Goal: Task Accomplishment & Management: Complete application form

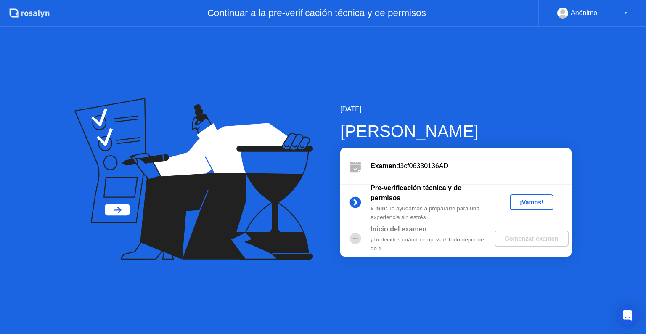
click at [537, 199] on div "¡Vamos!" at bounding box center [531, 202] width 37 height 7
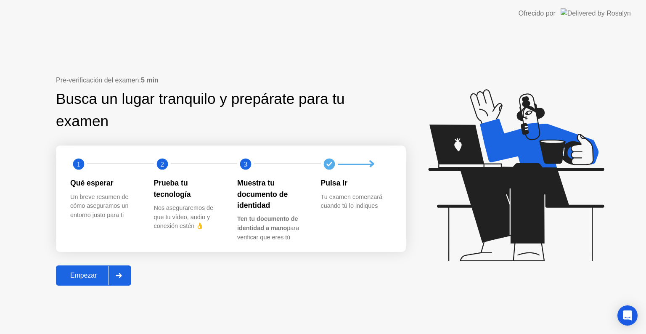
click at [88, 277] on div "Empezar" at bounding box center [83, 276] width 50 height 8
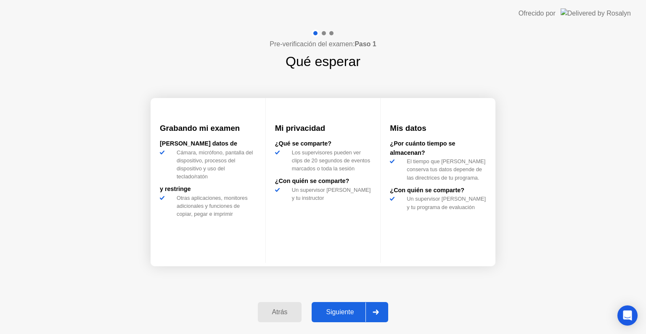
click at [322, 302] on button "Siguiente" at bounding box center [349, 312] width 76 height 20
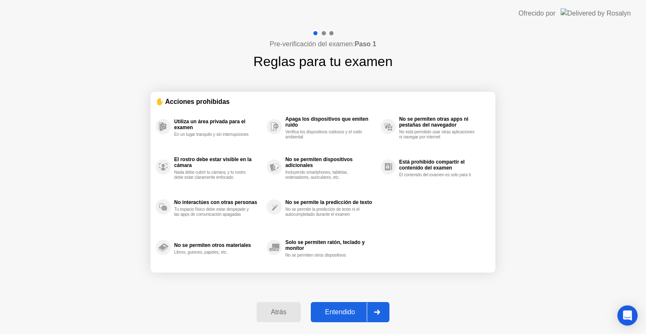
click at [322, 302] on button "Entendido" at bounding box center [350, 312] width 79 height 20
select select "**********"
select select "*******"
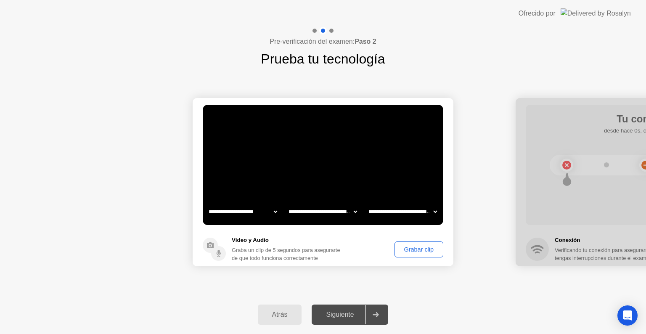
click at [417, 247] on div "Grabar clip" at bounding box center [418, 249] width 43 height 7
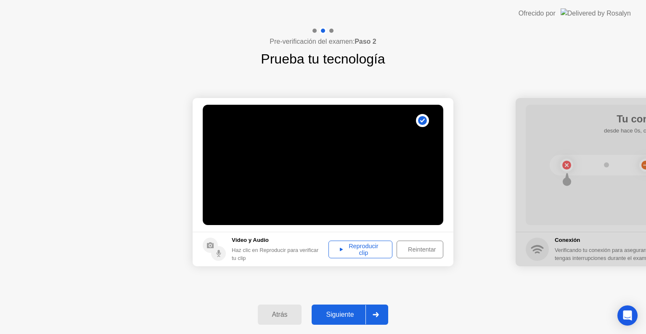
click at [390, 250] on button "Reproducir clip" at bounding box center [360, 249] width 64 height 18
click at [343, 311] on div "Siguiente" at bounding box center [339, 315] width 51 height 8
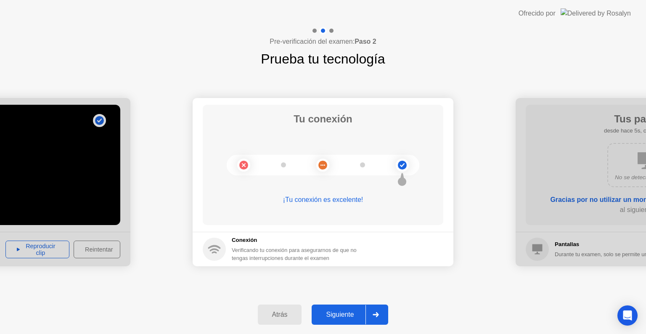
click at [340, 304] on button "Siguiente" at bounding box center [349, 314] width 76 height 20
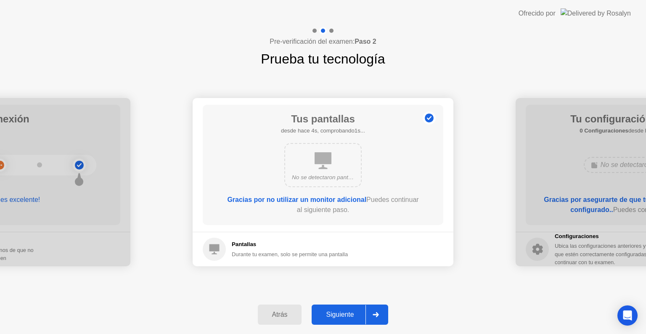
click at [343, 321] on button "Siguiente" at bounding box center [349, 314] width 76 height 20
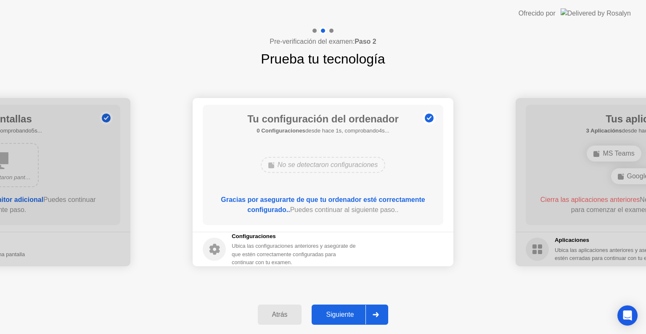
click at [343, 321] on button "Siguiente" at bounding box center [349, 314] width 76 height 20
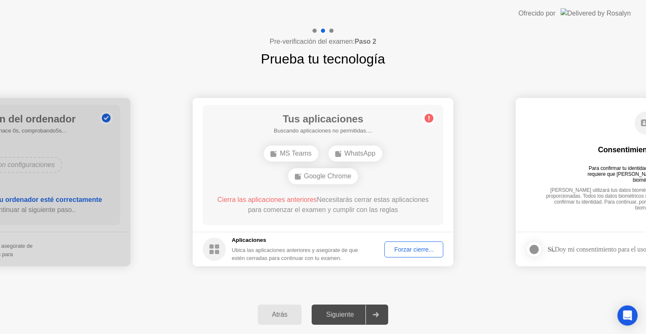
click at [414, 251] on div "Forzar cierre..." at bounding box center [413, 249] width 53 height 7
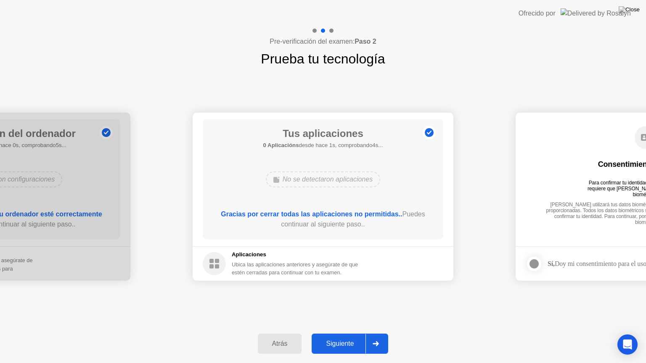
click at [346, 333] on div "Siguiente" at bounding box center [339, 344] width 51 height 8
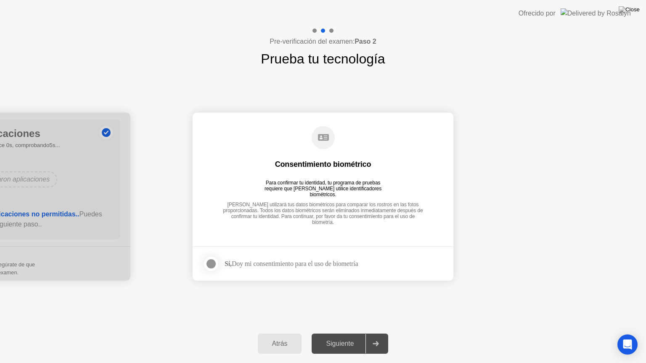
drag, startPoint x: 346, startPoint y: 340, endPoint x: 197, endPoint y: 266, distance: 166.7
click at [197, 266] on div "**********" at bounding box center [323, 195] width 646 height 336
click at [212, 269] on div at bounding box center [211, 264] width 10 height 10
click at [351, 333] on div "Siguiente" at bounding box center [339, 344] width 51 height 8
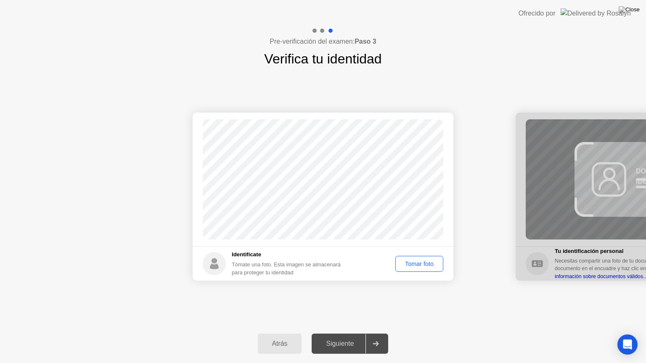
click at [430, 261] on div "Tomar foto" at bounding box center [419, 264] width 42 height 7
click at [348, 333] on div "Siguiente" at bounding box center [339, 344] width 51 height 8
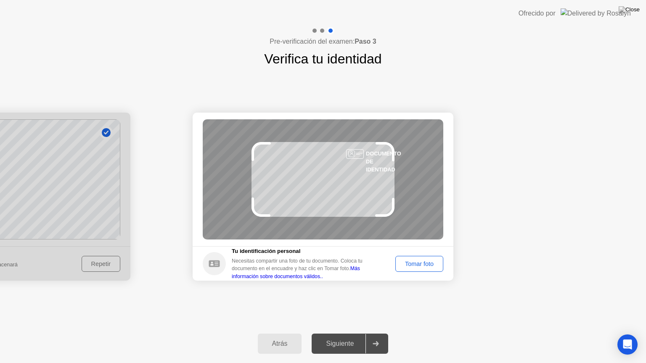
click at [424, 270] on button "Tomar foto" at bounding box center [419, 264] width 48 height 16
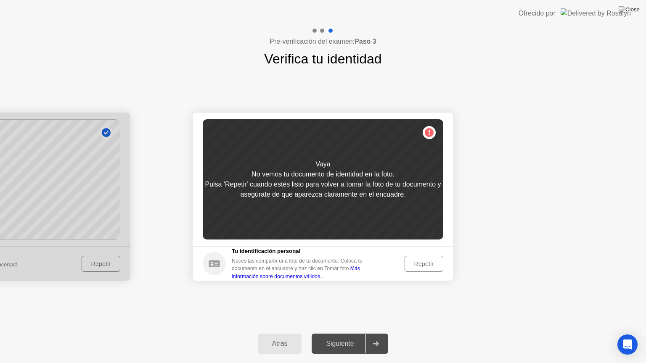
click at [419, 257] on button "Repetir" at bounding box center [423, 264] width 39 height 16
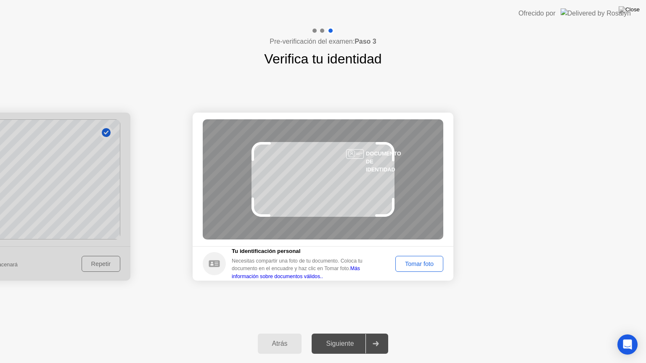
click at [419, 257] on button "Tomar foto" at bounding box center [419, 264] width 48 height 16
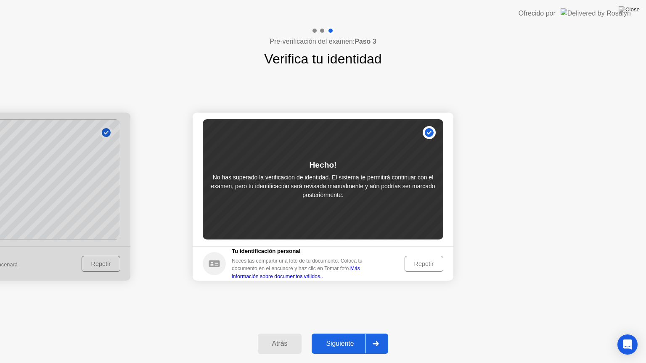
click at [344, 333] on div "Siguiente" at bounding box center [339, 344] width 51 height 8
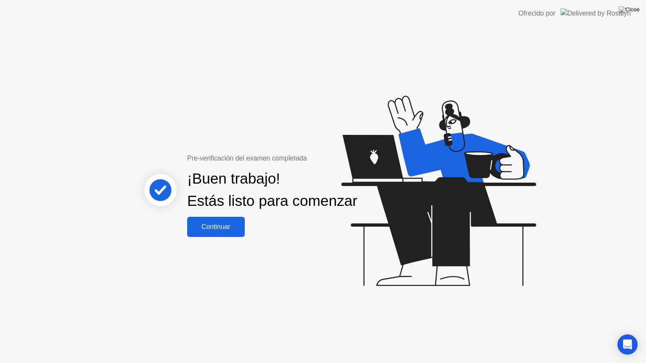
click at [206, 237] on button "Continuar" at bounding box center [216, 227] width 58 height 20
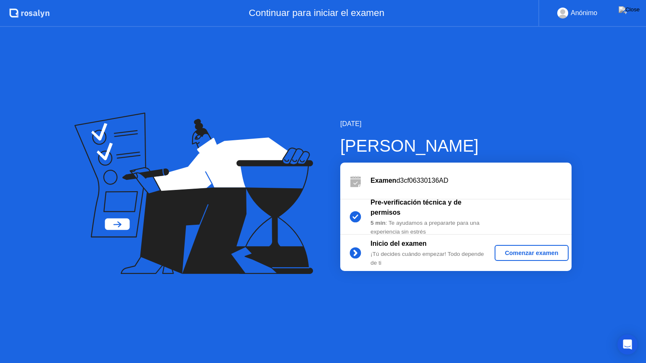
click at [543, 252] on div "Comenzar examen" at bounding box center [531, 253] width 67 height 7
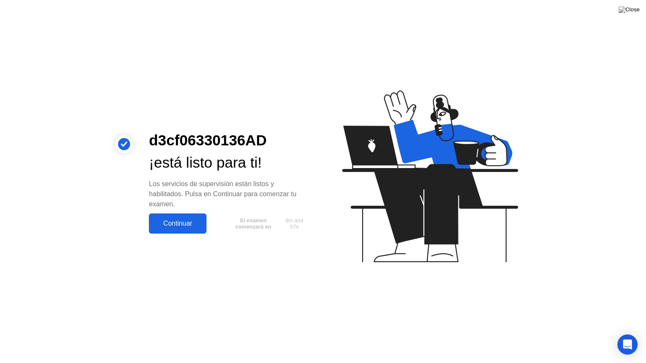
click at [190, 220] on div "Continuar" at bounding box center [177, 224] width 53 height 8
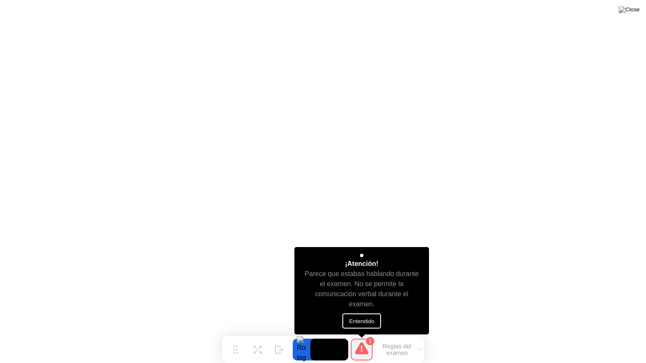
click at [366, 317] on button "Entendido" at bounding box center [361, 321] width 39 height 15
